Goal: Navigation & Orientation: Find specific page/section

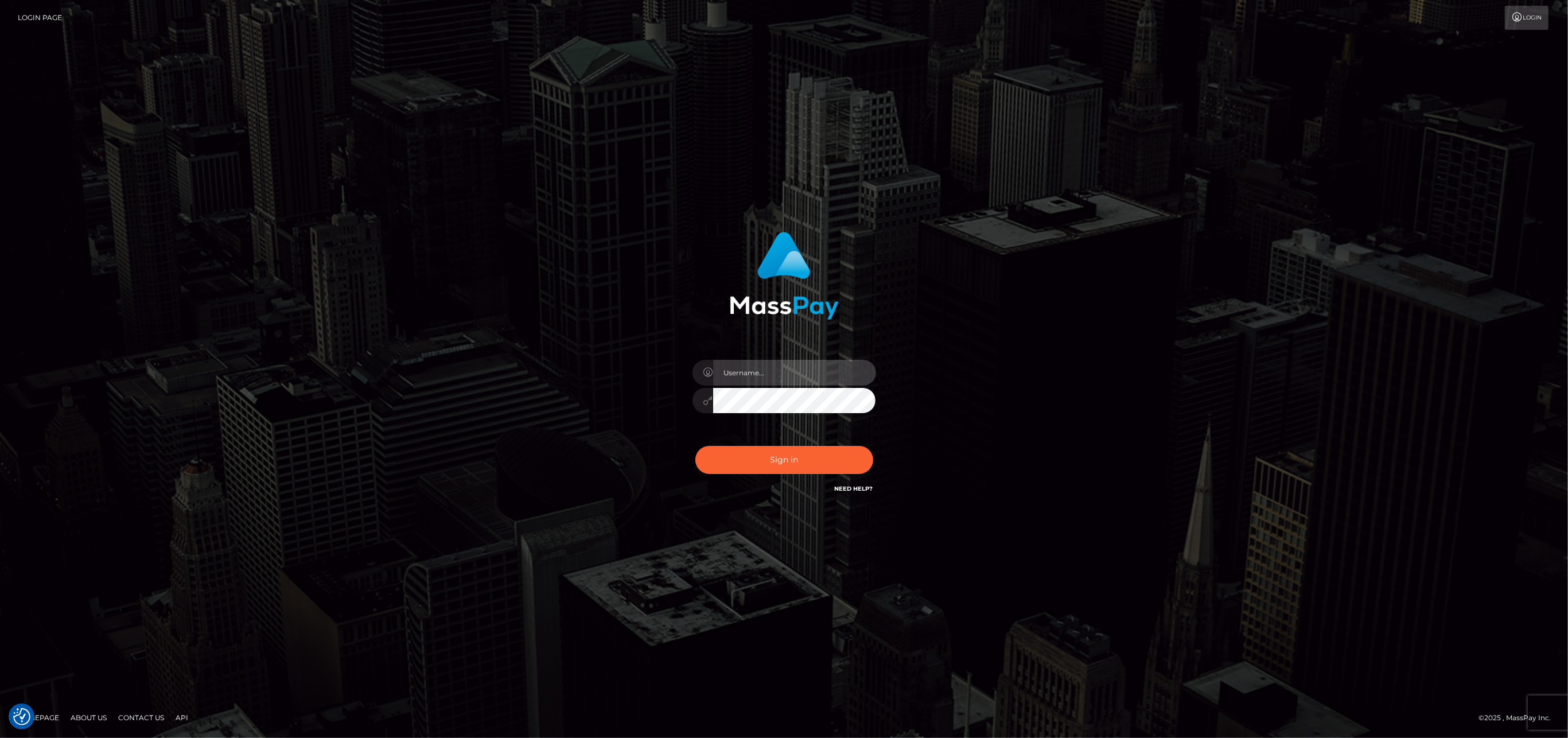
click at [781, 385] on input "text" at bounding box center [795, 372] width 163 height 26
type input "ashbil"
click at [790, 465] on button "Sign in" at bounding box center [784, 460] width 178 height 29
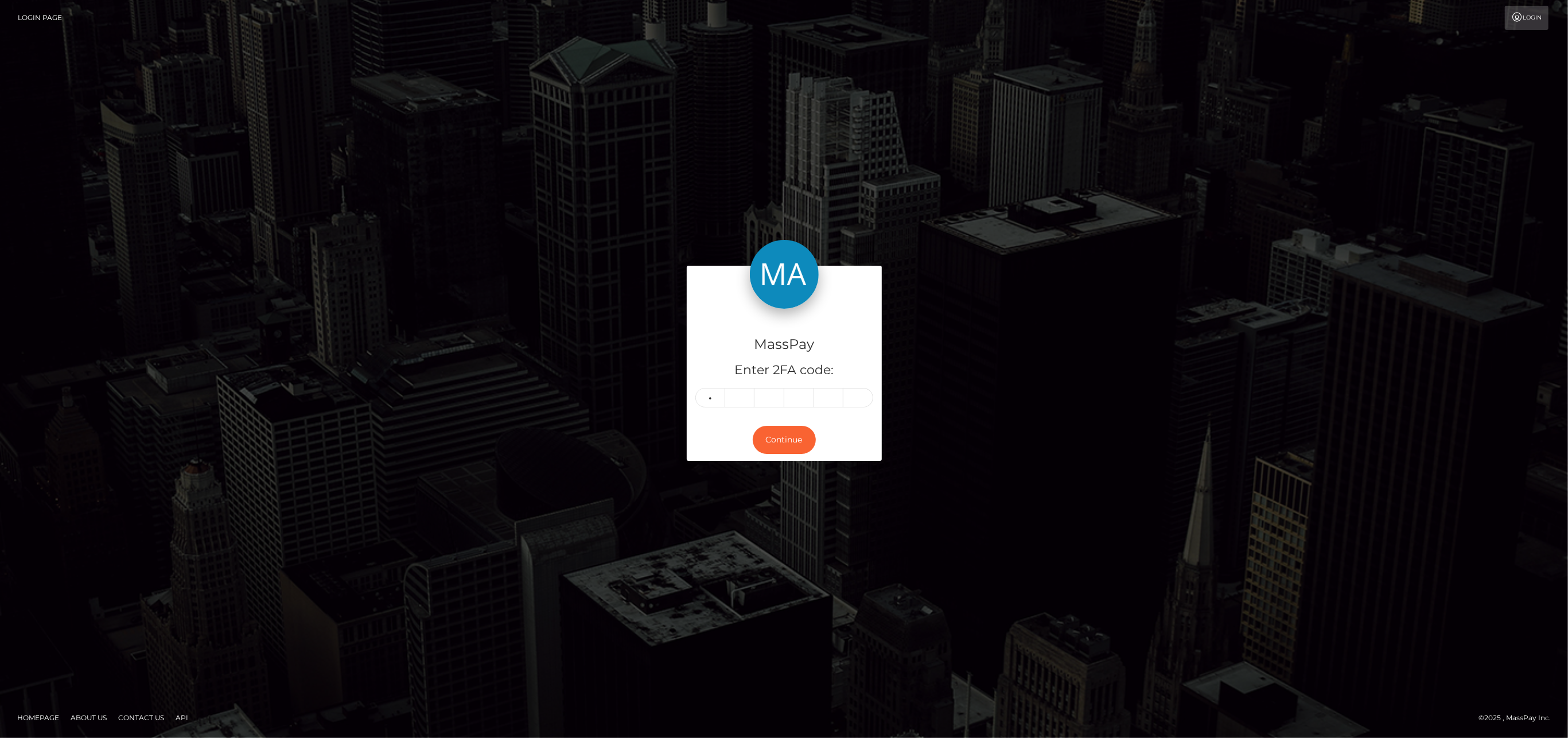
type input "9"
type input "2"
type input "8"
type input "4"
type input "2"
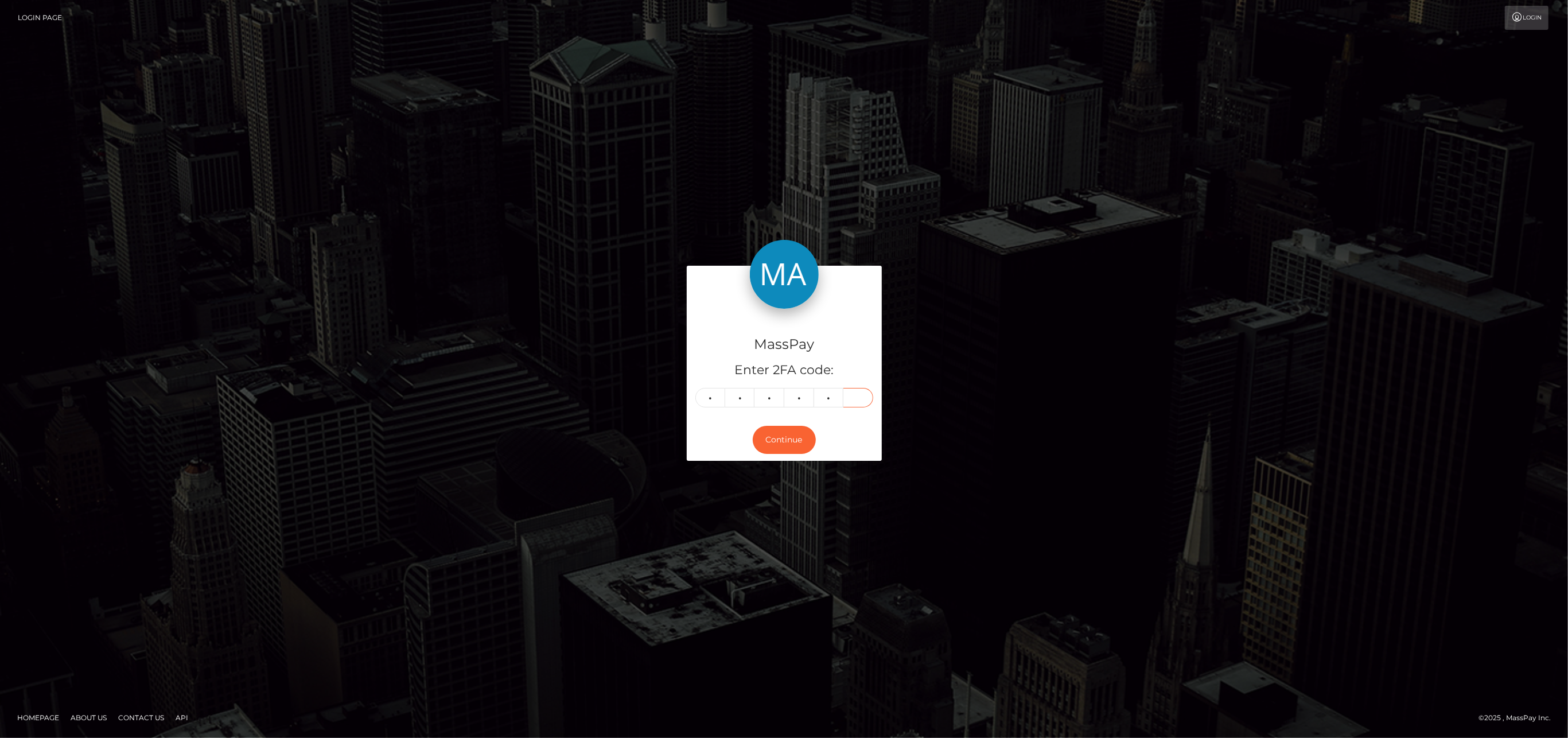
type input "2"
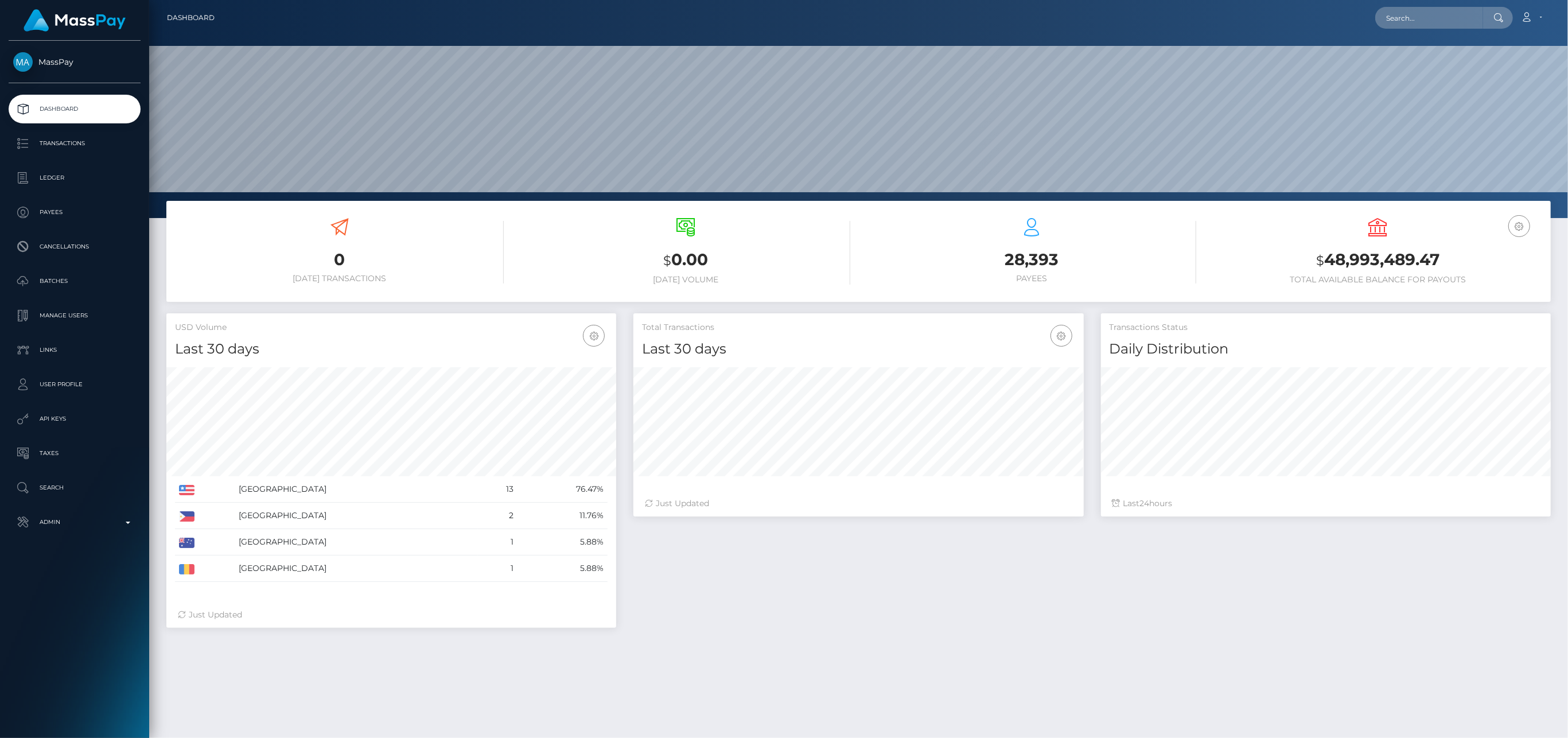
scroll to position [203, 449]
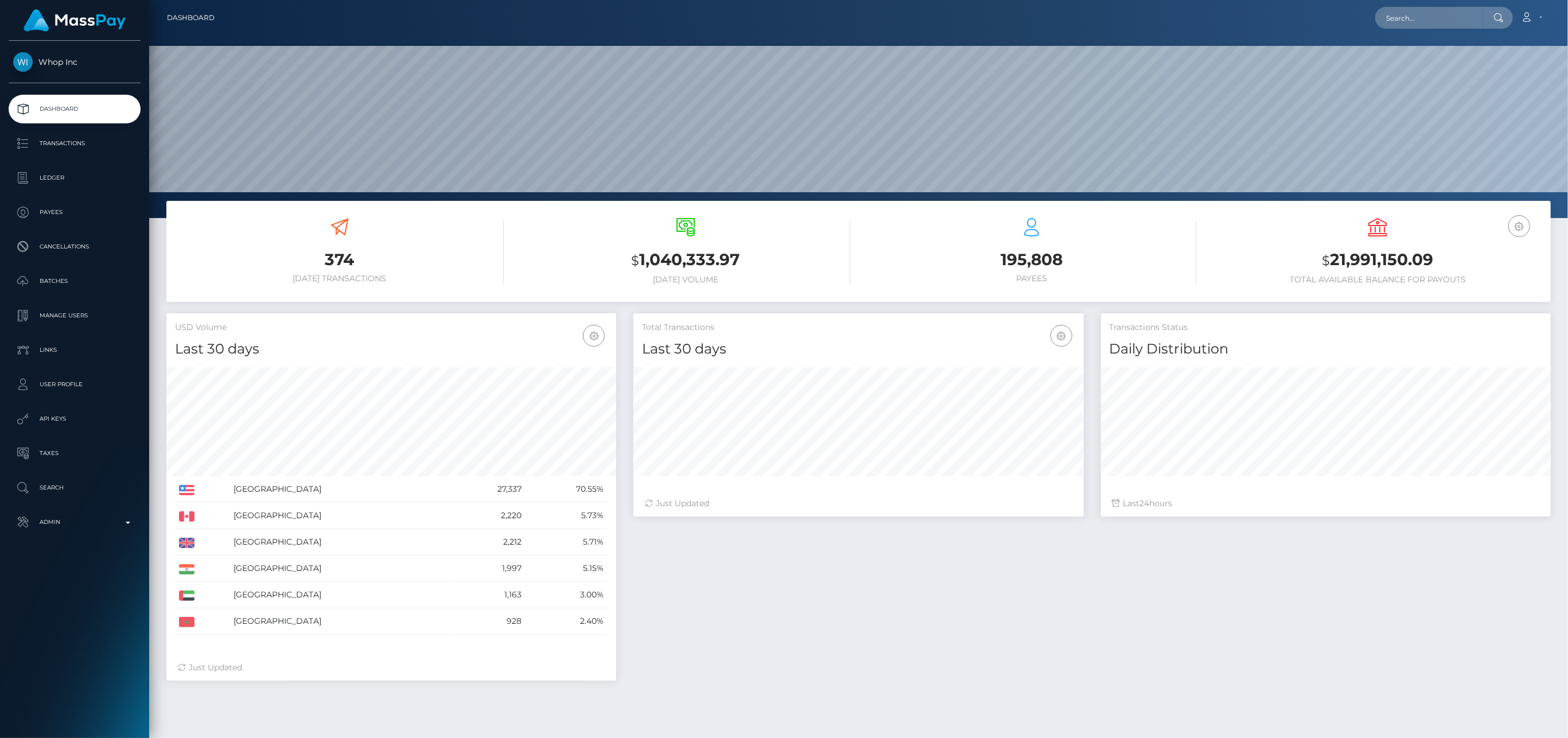
scroll to position [203, 449]
click at [61, 179] on p "Ledger" at bounding box center [75, 178] width 122 height 18
